Goal: Task Accomplishment & Management: Manage account settings

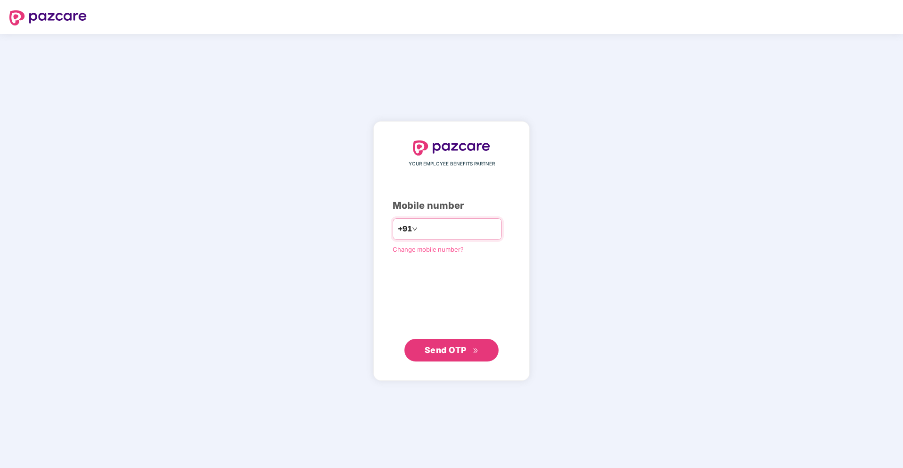
click at [431, 223] on input "number" at bounding box center [458, 228] width 77 height 15
type input "**********"
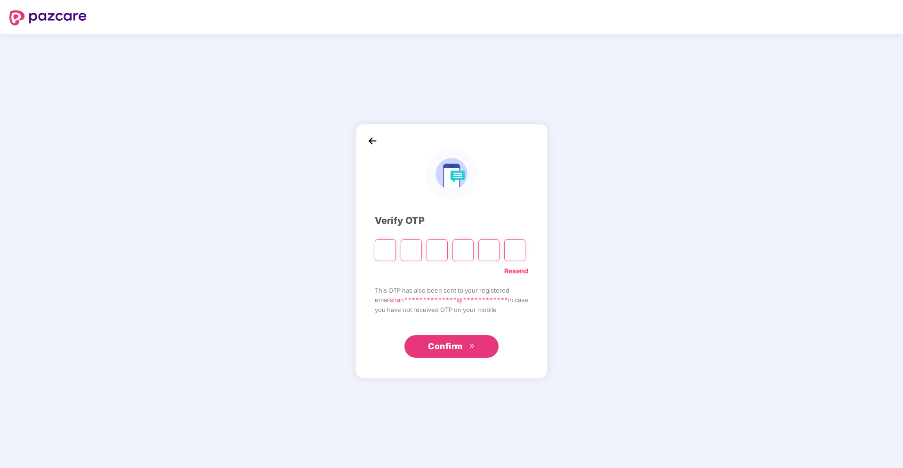
type input "*"
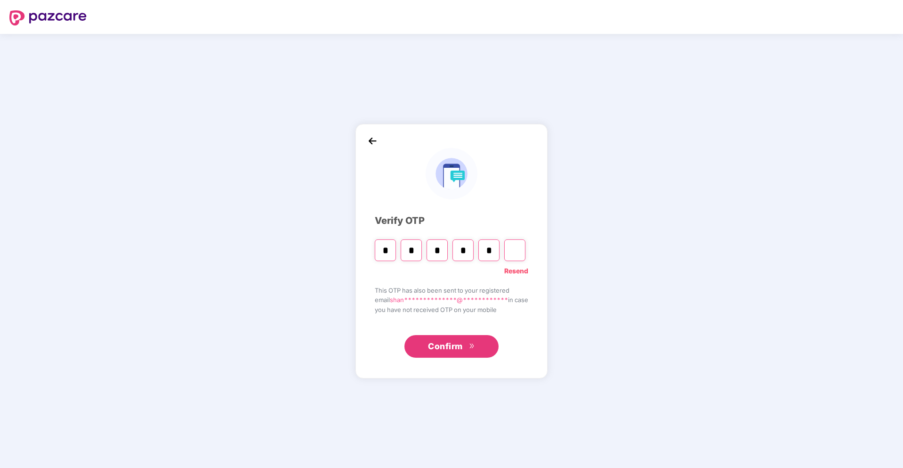
type input "*"
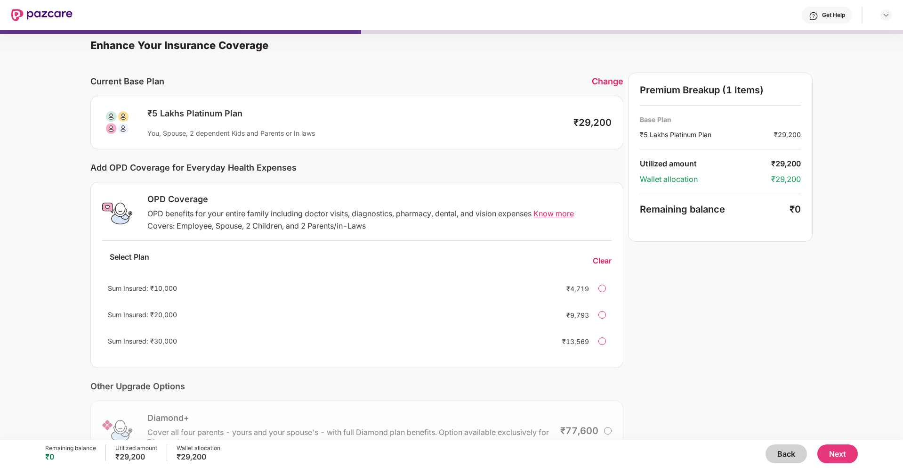
click at [599, 285] on div at bounding box center [602, 288] width 8 height 8
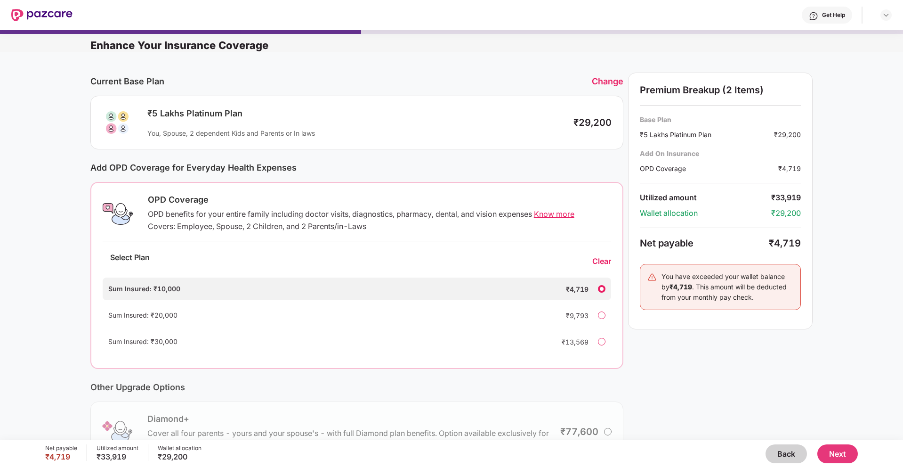
click at [552, 215] on span "Know more" at bounding box center [554, 213] width 40 height 9
